Goal: Transaction & Acquisition: Purchase product/service

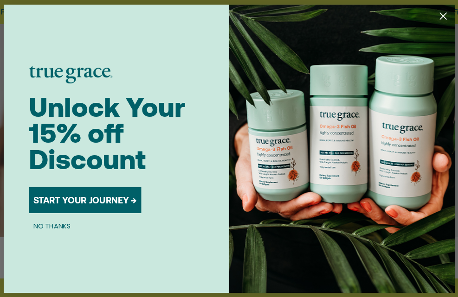
click at [56, 221] on button "NO THANKS" at bounding box center [52, 225] width 46 height 11
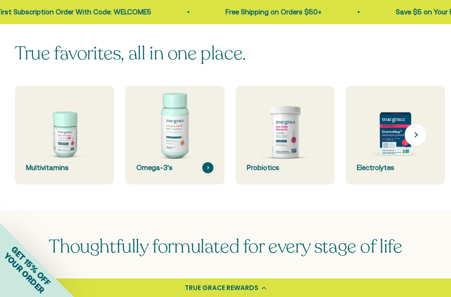
scroll to position [232, 0]
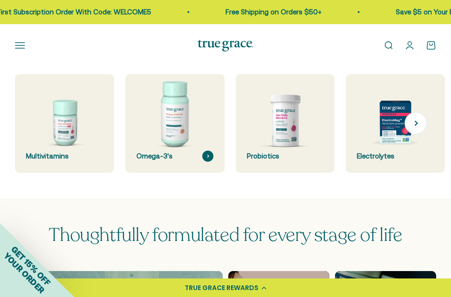
click at [172, 136] on img at bounding box center [174, 123] width 105 height 105
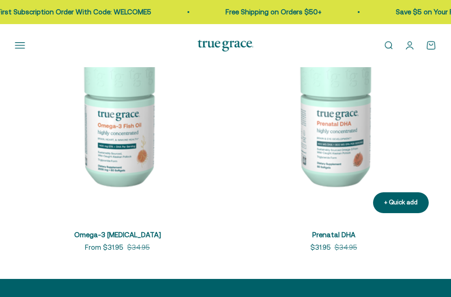
scroll to position [232, 0]
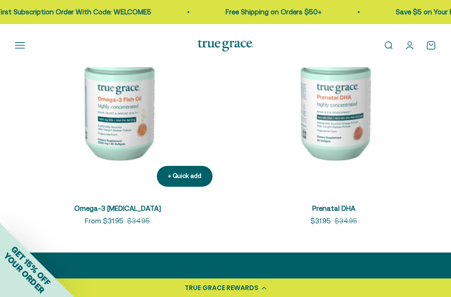
click at [123, 134] on img at bounding box center [117, 91] width 205 height 205
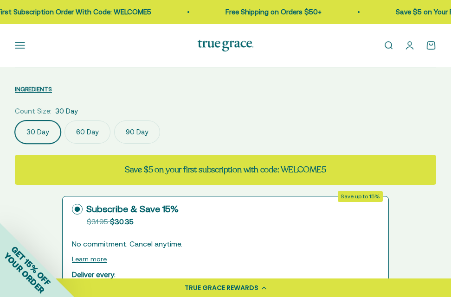
scroll to position [556, 0]
